Goal: Information Seeking & Learning: Learn about a topic

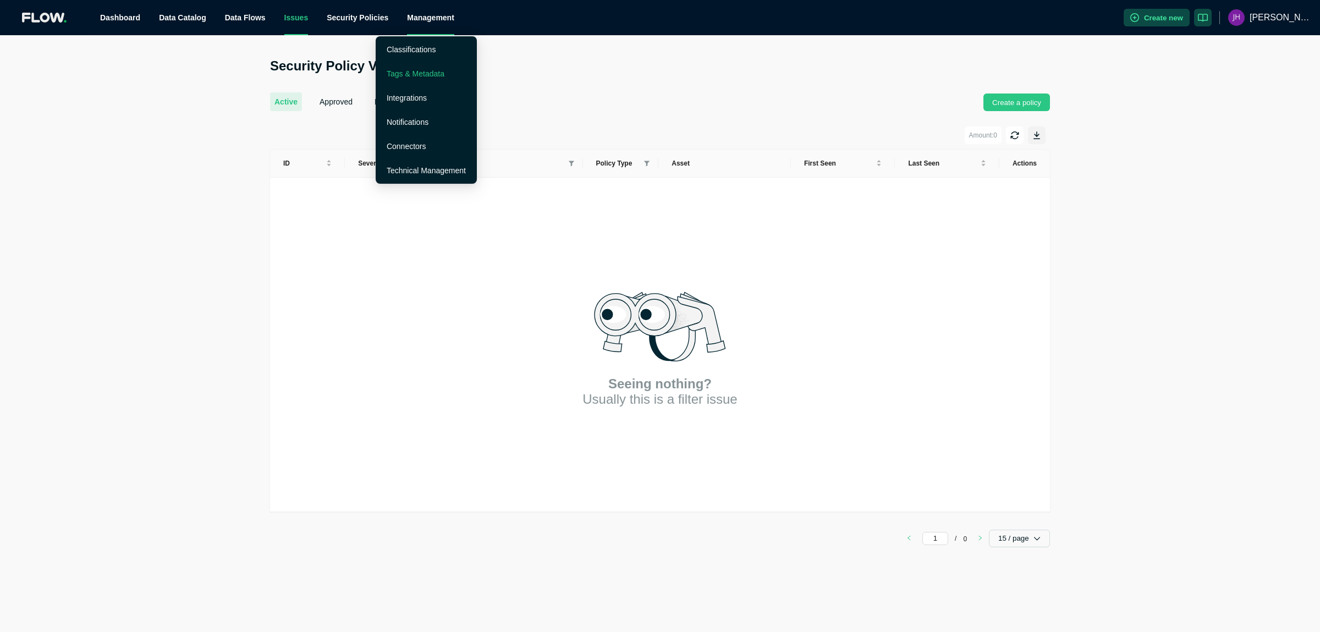
click at [415, 73] on link "Tags & Metadata" at bounding box center [416, 73] width 58 height 9
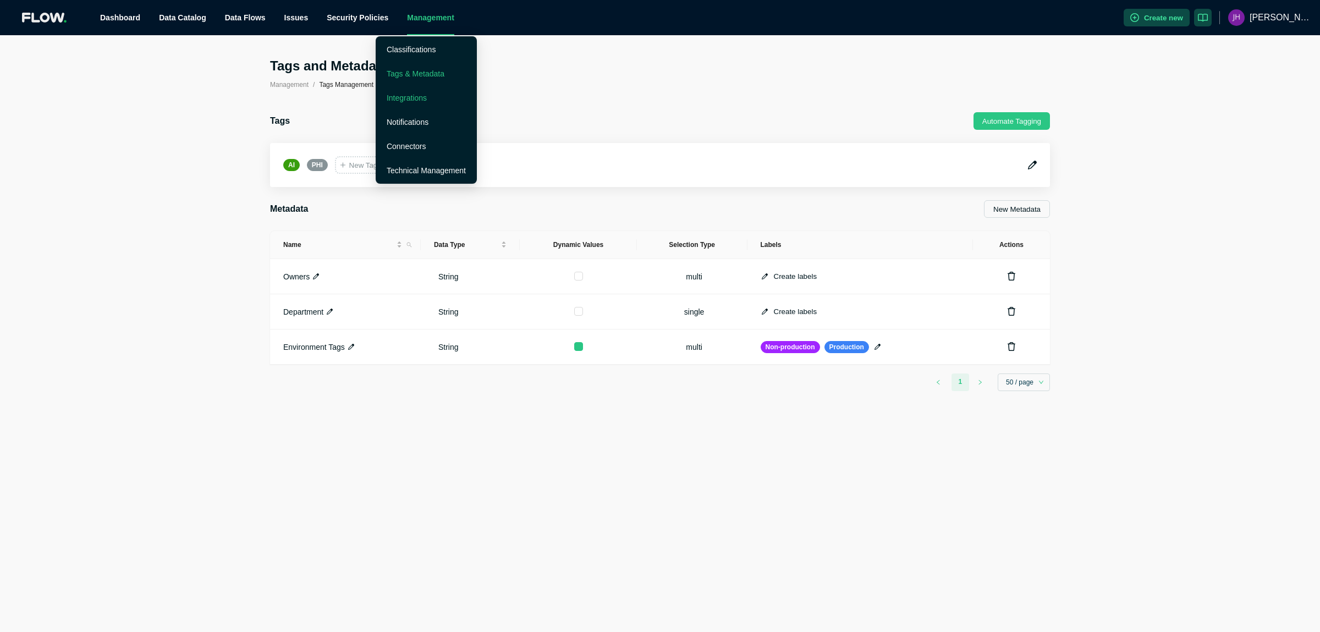
click at [407, 98] on link "Integrations" at bounding box center [407, 97] width 40 height 9
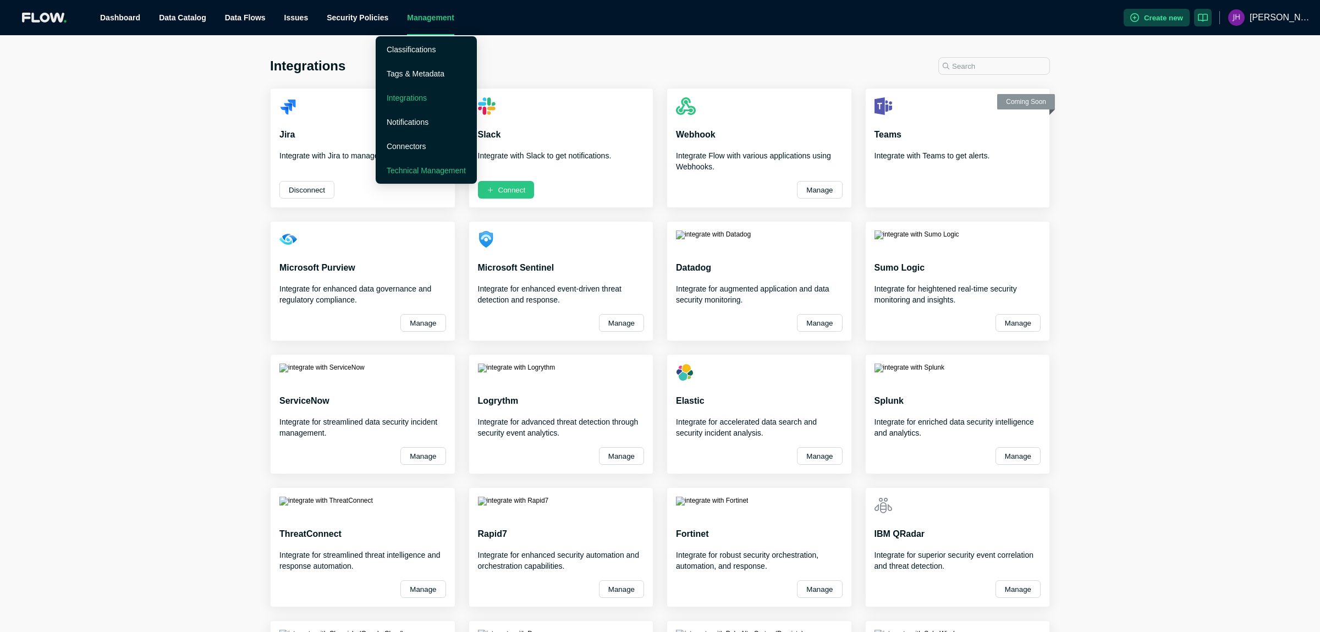
click at [416, 171] on link "Technical Management" at bounding box center [426, 170] width 79 height 9
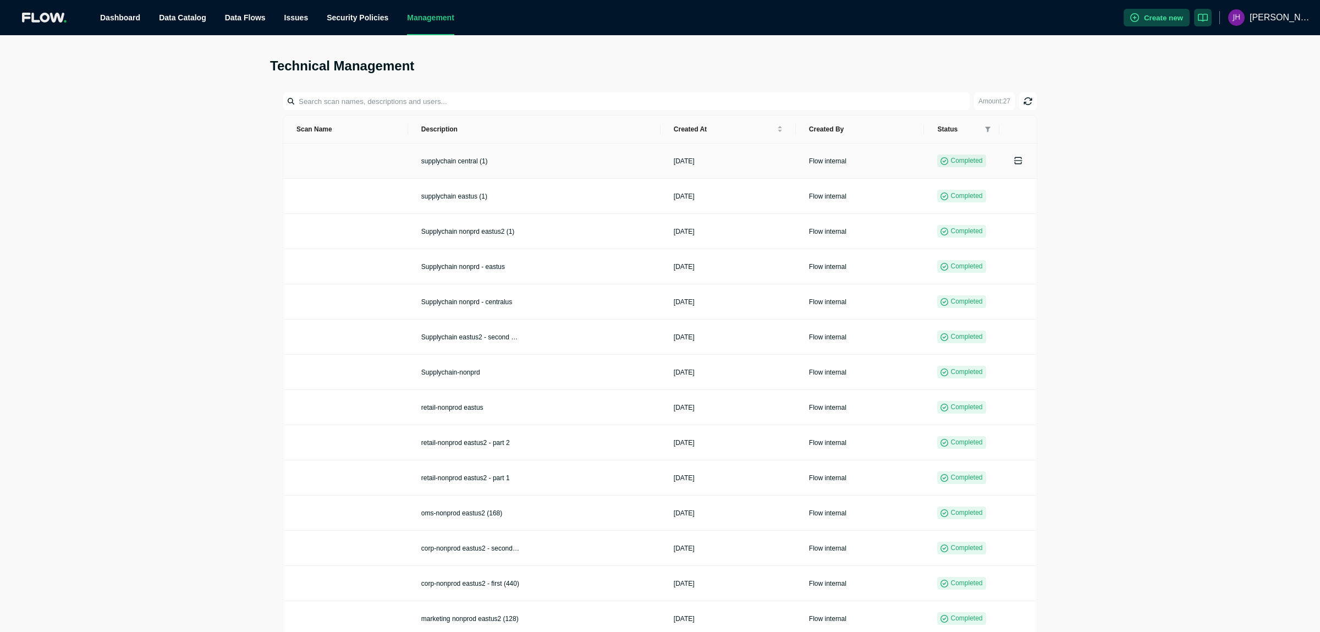
click at [317, 160] on td at bounding box center [345, 161] width 125 height 35
click at [739, 87] on div "Amount: 27 Scan name Description Created at Created by Status supplychain centr…" at bounding box center [660, 606] width 780 height 1054
click at [327, 20] on link "Security Policies" at bounding box center [358, 17] width 62 height 9
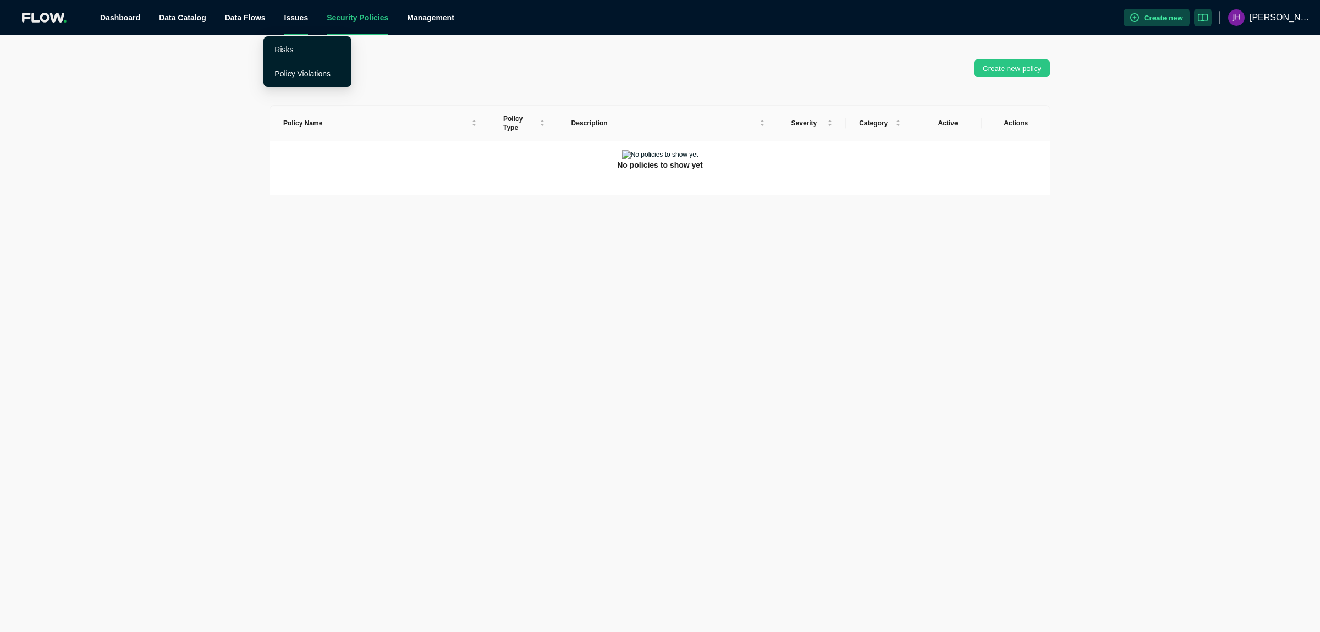
click at [284, 19] on div "Issues" at bounding box center [296, 17] width 24 height 35
click at [274, 45] on link "Risks" at bounding box center [283, 49] width 19 height 9
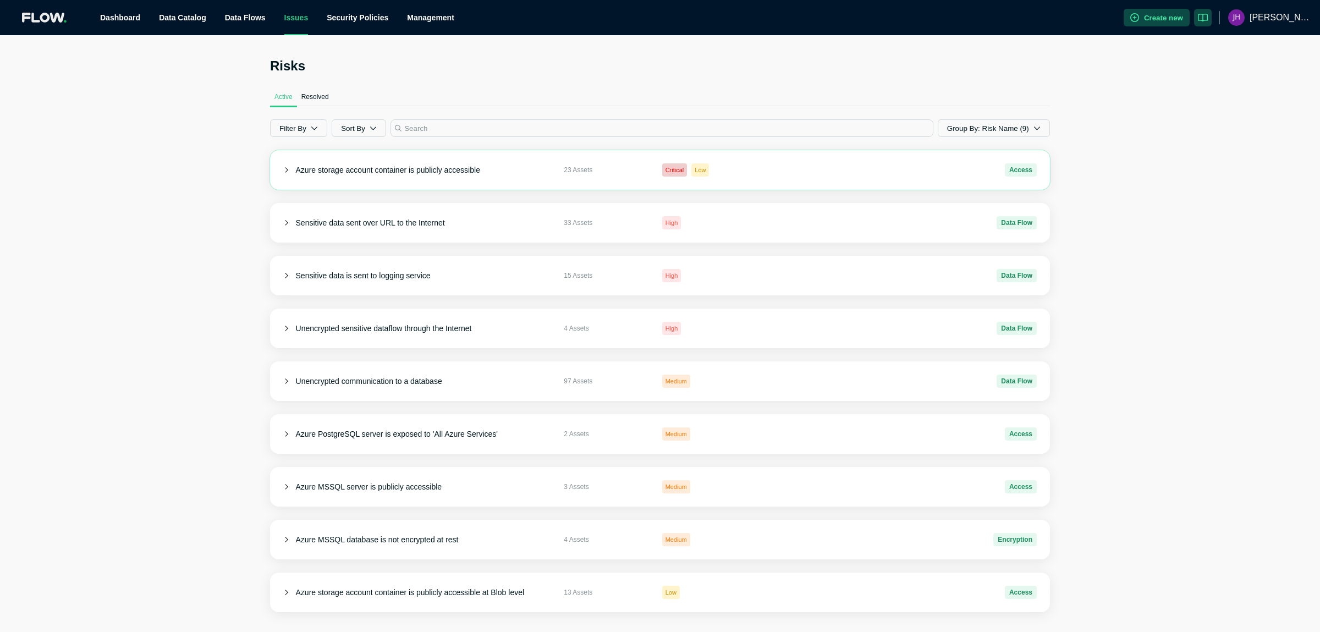
click at [284, 167] on icon at bounding box center [286, 170] width 6 height 6
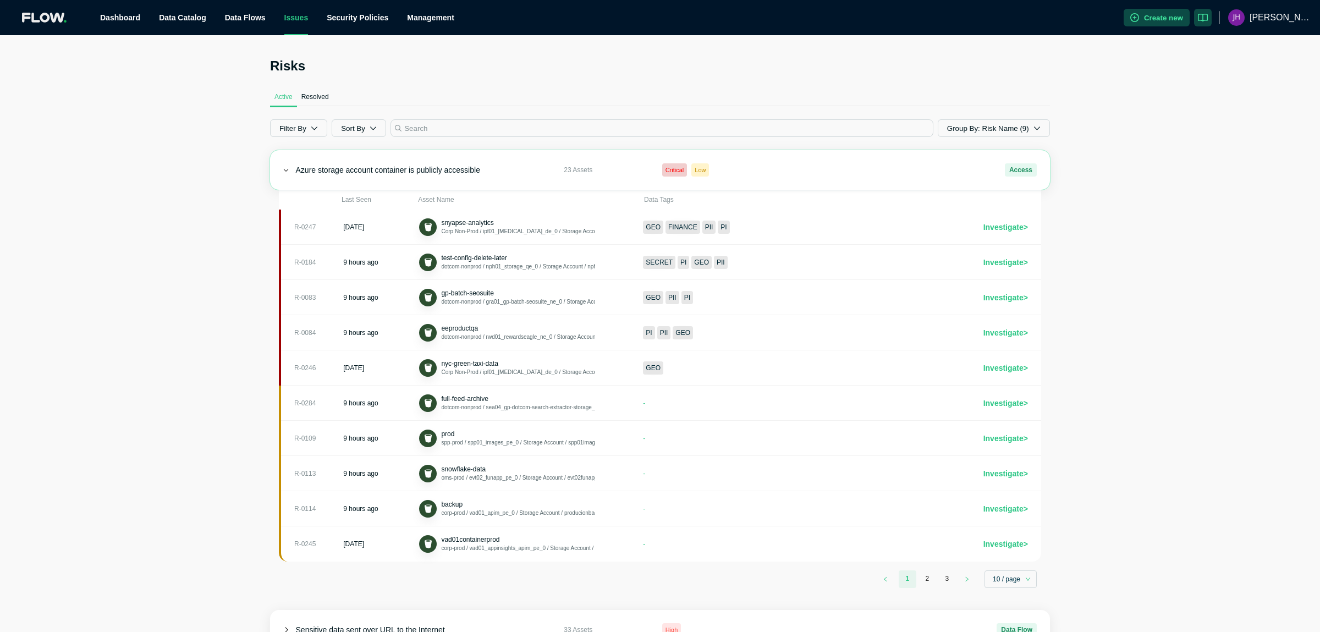
click at [284, 169] on icon at bounding box center [286, 170] width 5 height 3
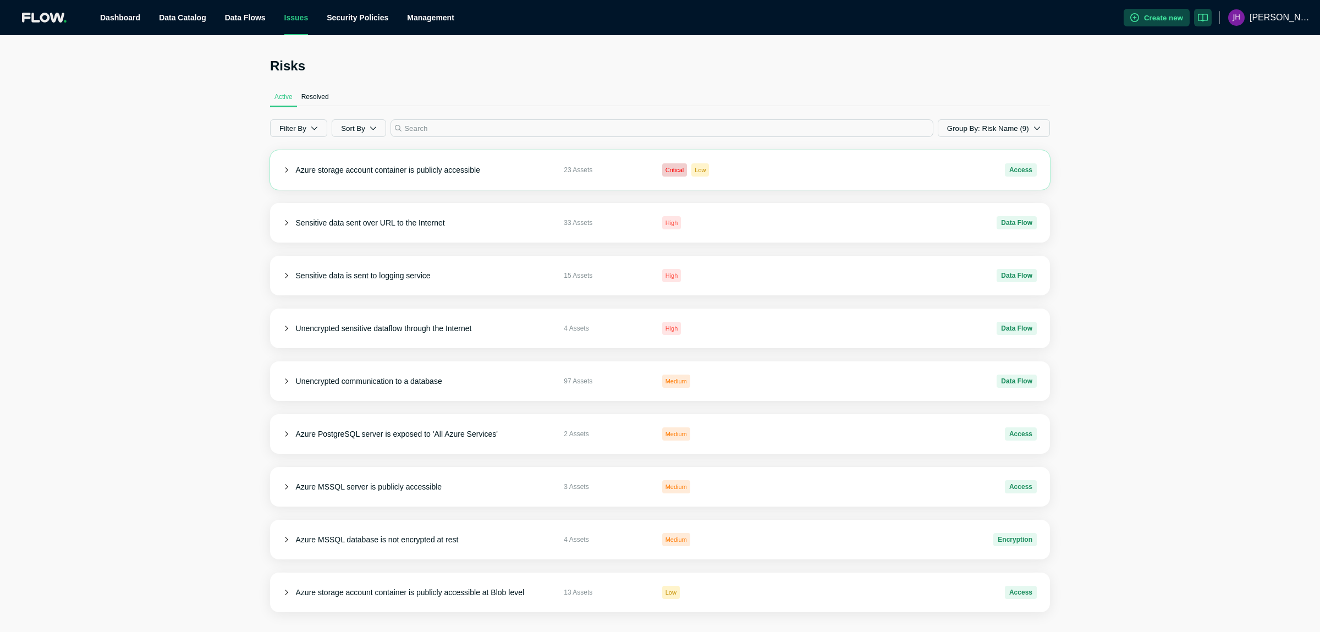
click at [425, 166] on span "Azure storage account container is publicly accessible" at bounding box center [388, 170] width 184 height 9
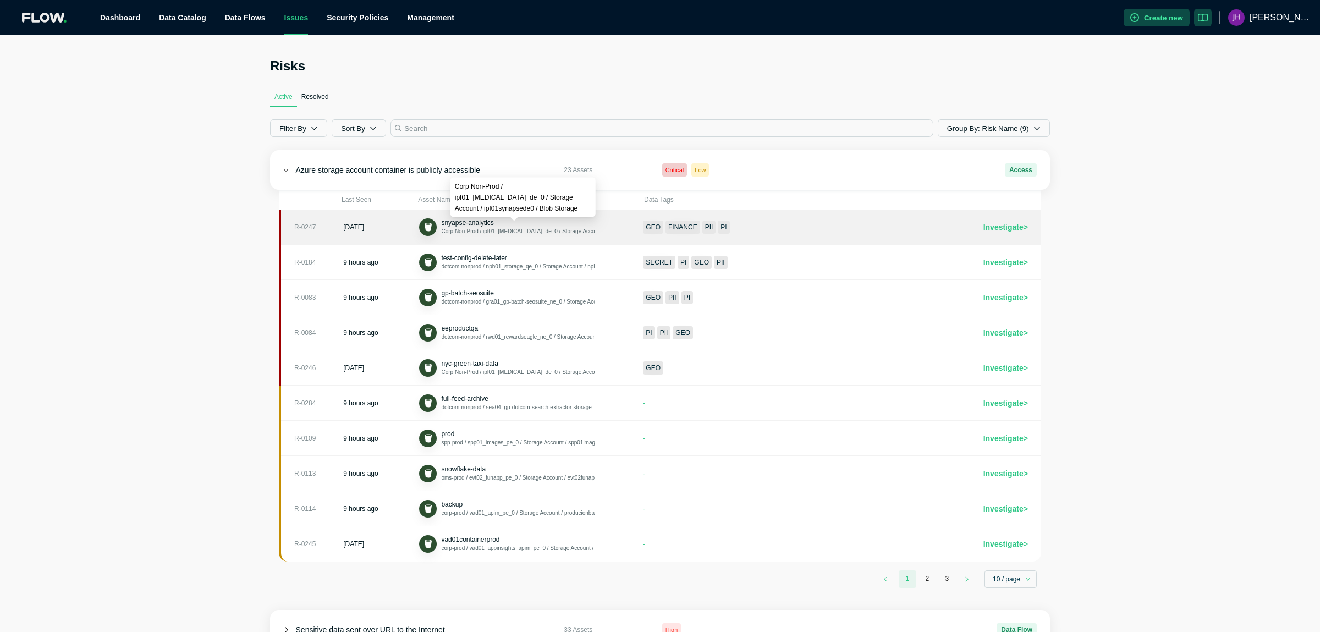
click at [509, 228] on span "Corp Non-Prod / ipf01_[MEDICAL_DATA]_de_0 / Storage Account / ipf01synapsede0 /…" at bounding box center [563, 231] width 244 height 6
